Goal: Navigation & Orientation: Go to known website

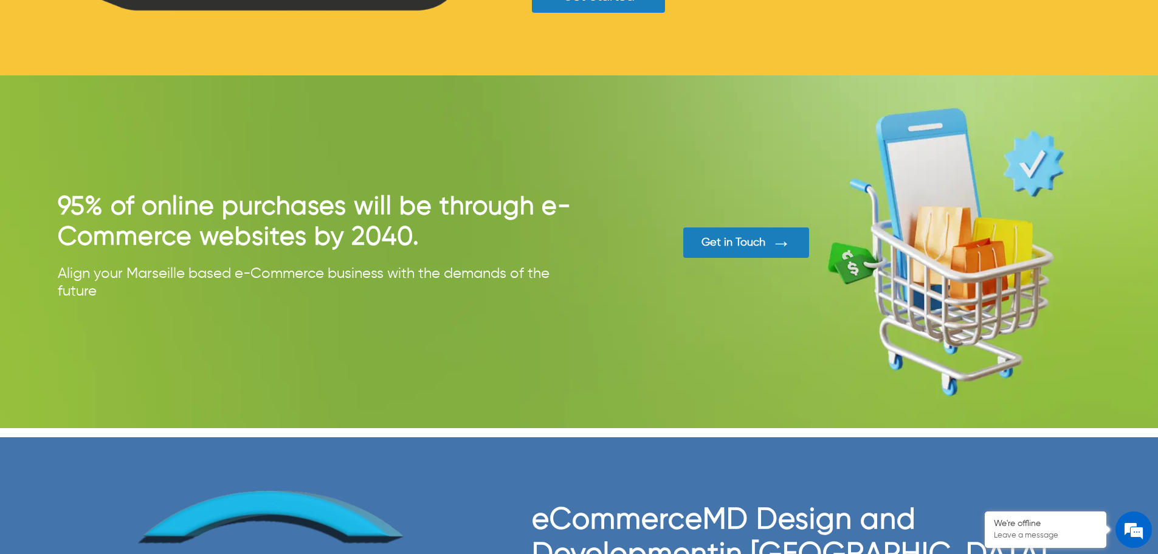
scroll to position [3038, 0]
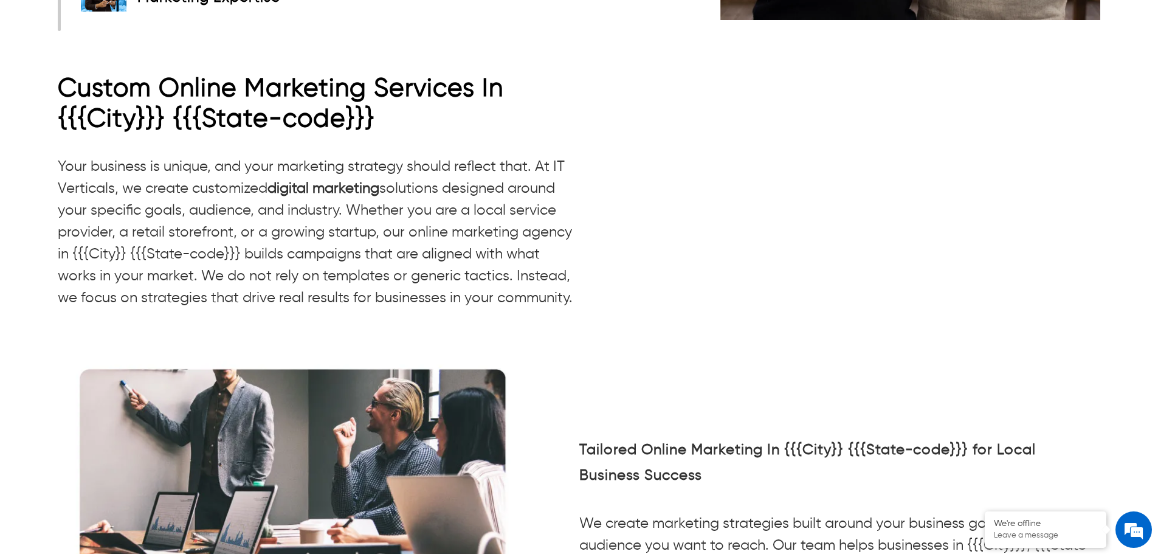
scroll to position [2411, 0]
